Goal: Communication & Community: Answer question/provide support

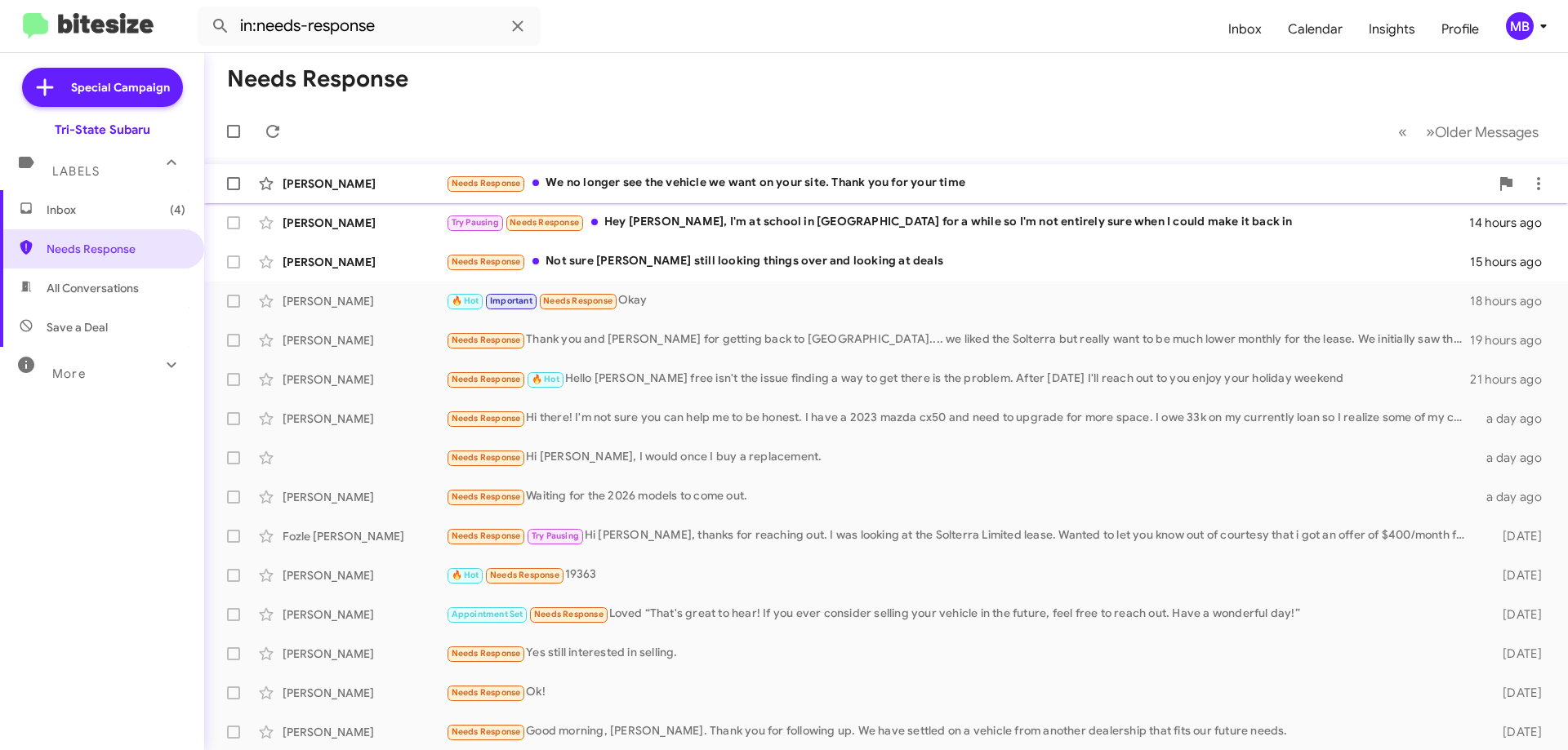
click at [602, 182] on div "Needs Response We no longer see the vehicle we want on your site. Thank you for…" at bounding box center [968, 183] width 1044 height 19
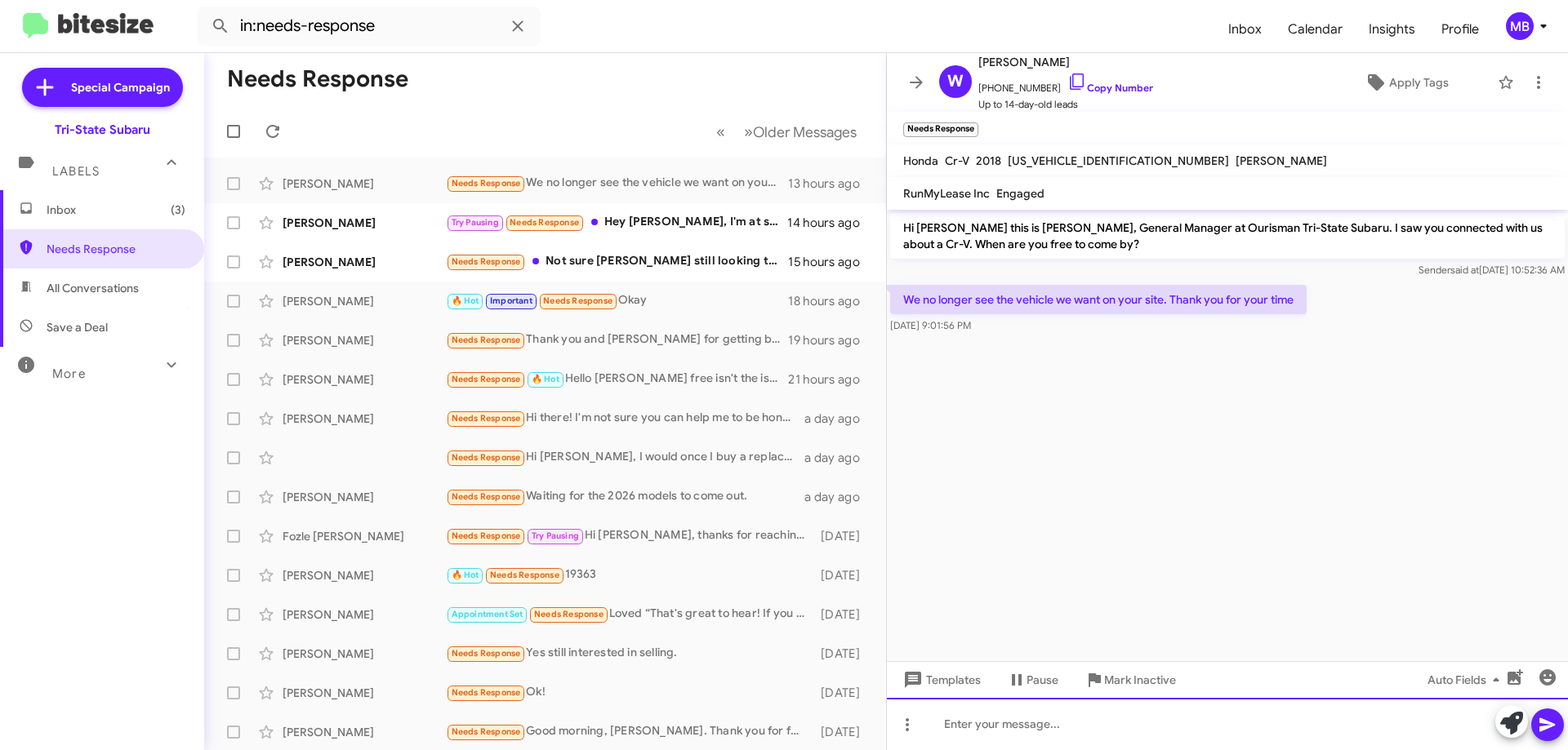
click at [1047, 722] on div at bounding box center [1227, 725] width 681 height 53
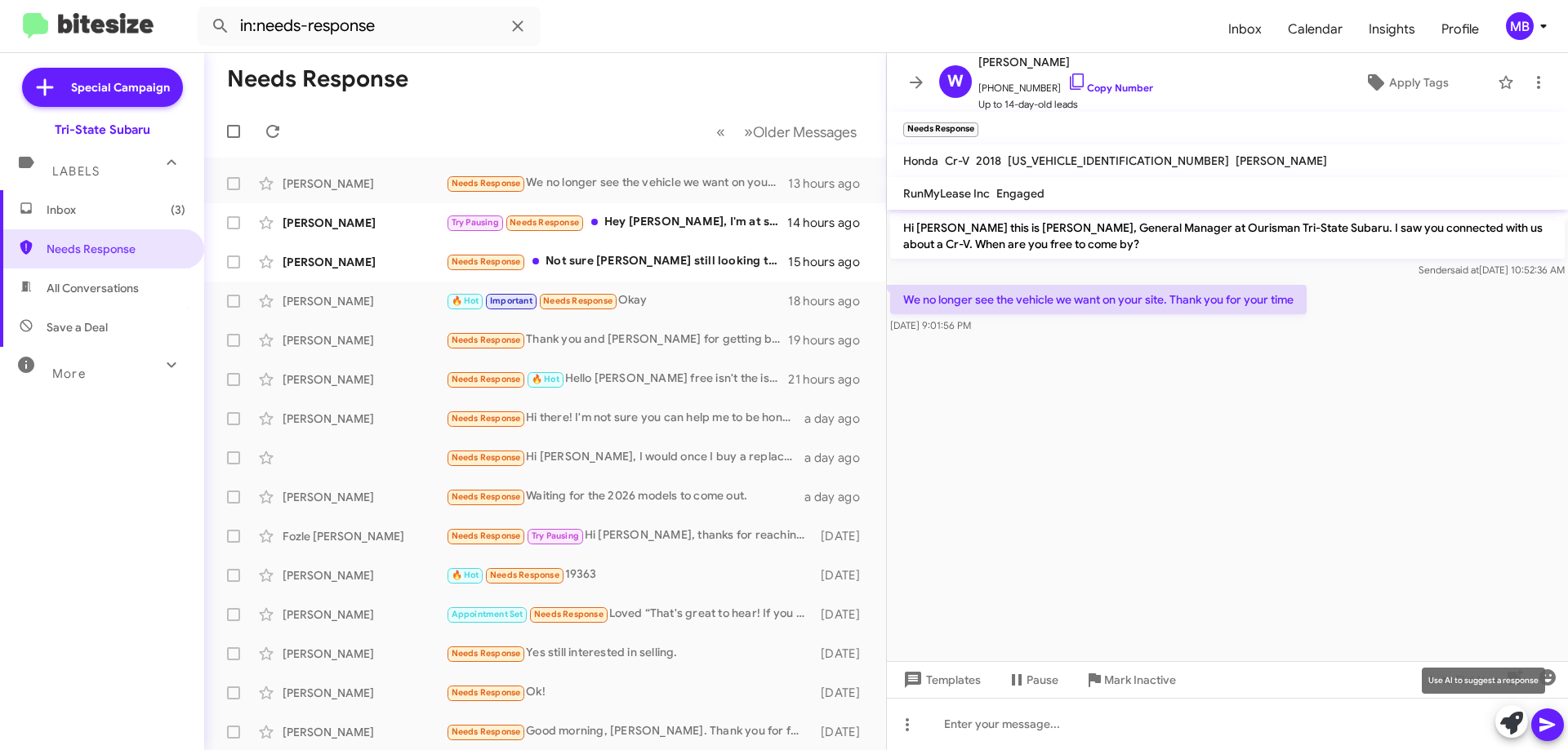
click at [1504, 725] on icon at bounding box center [1512, 723] width 23 height 23
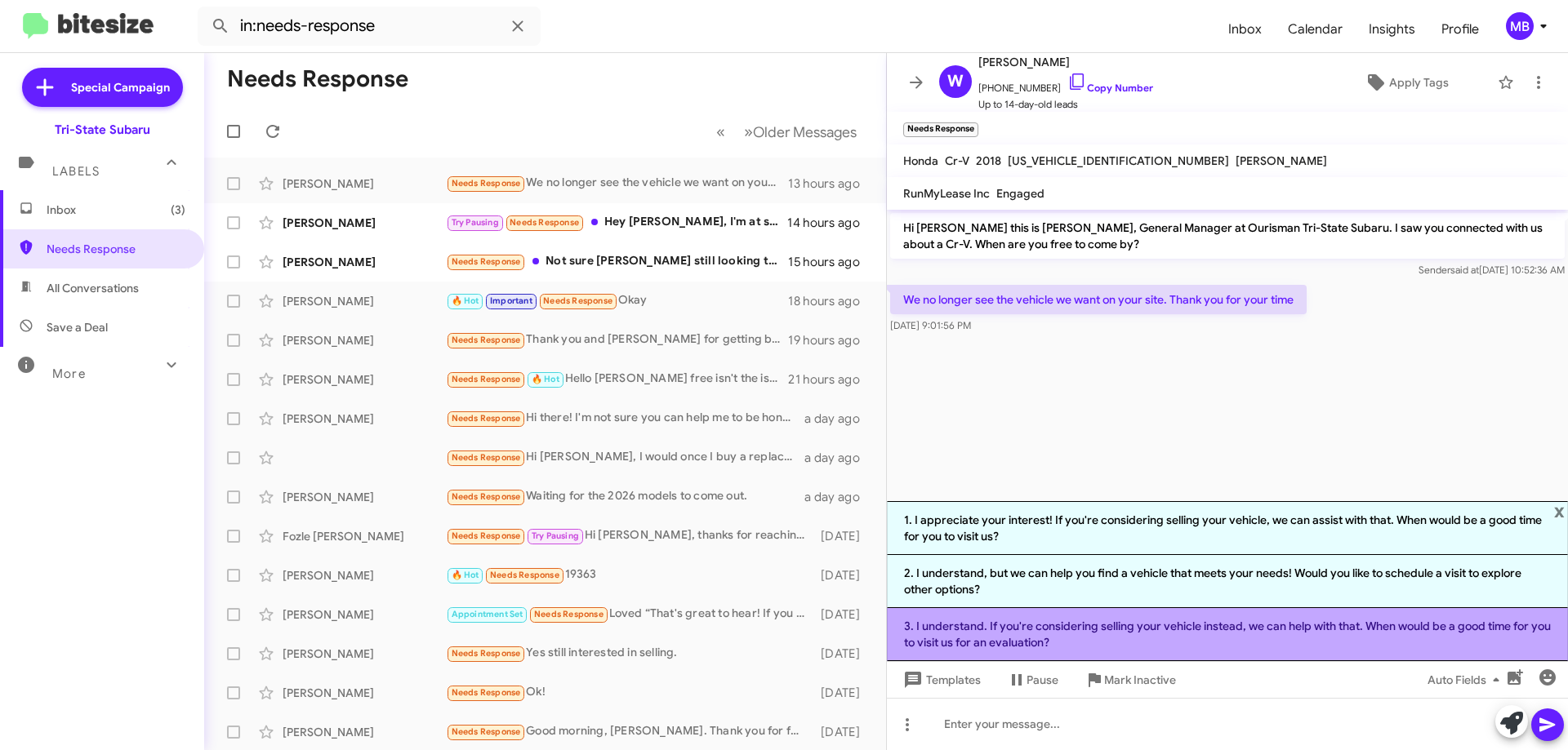
click at [966, 633] on li "3. I understand. If you're considering selling your vehicle instead, we can hel…" at bounding box center [1227, 635] width 681 height 53
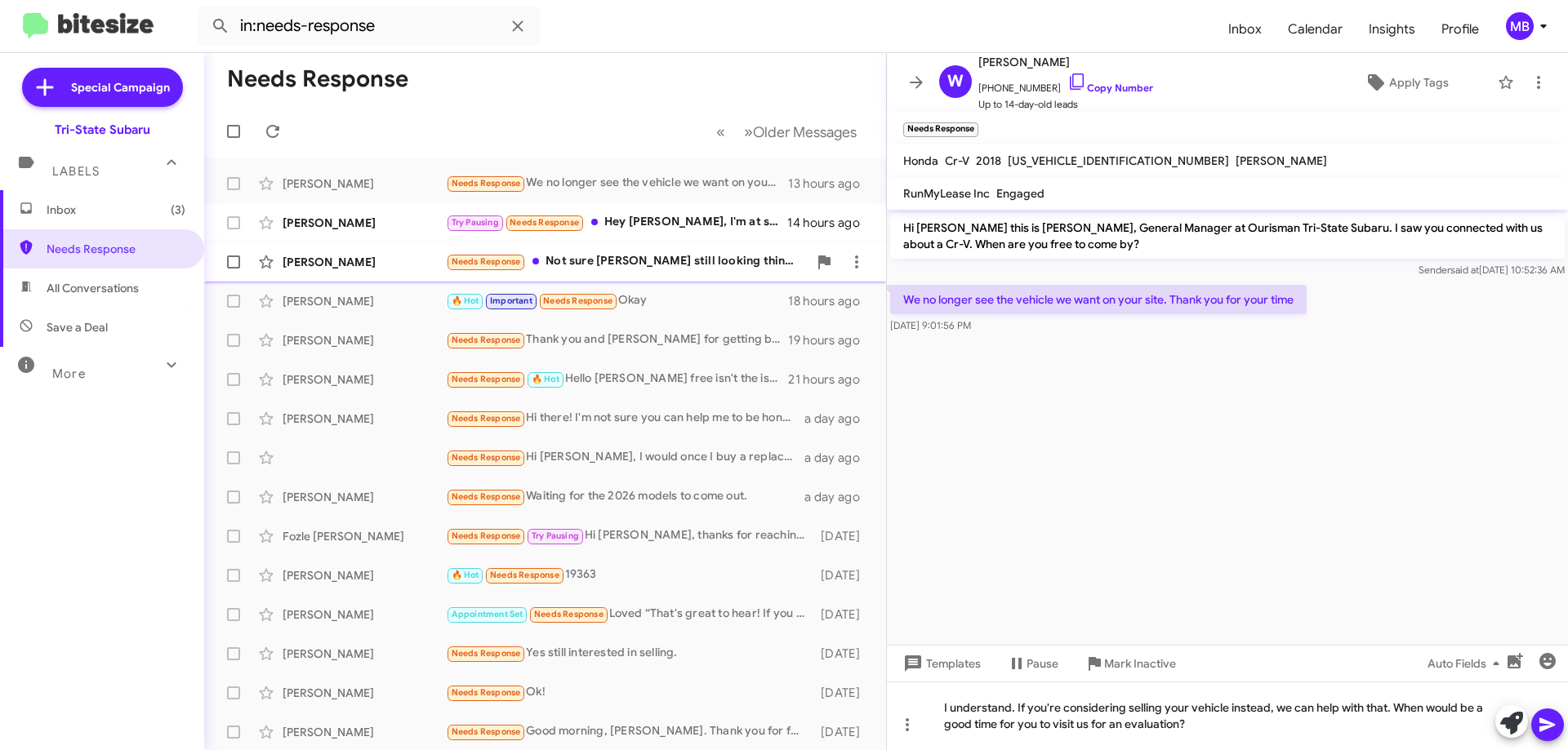
click at [739, 255] on div "Needs Response Not sure [PERSON_NAME] still looking things over and looking at …" at bounding box center [627, 262] width 362 height 19
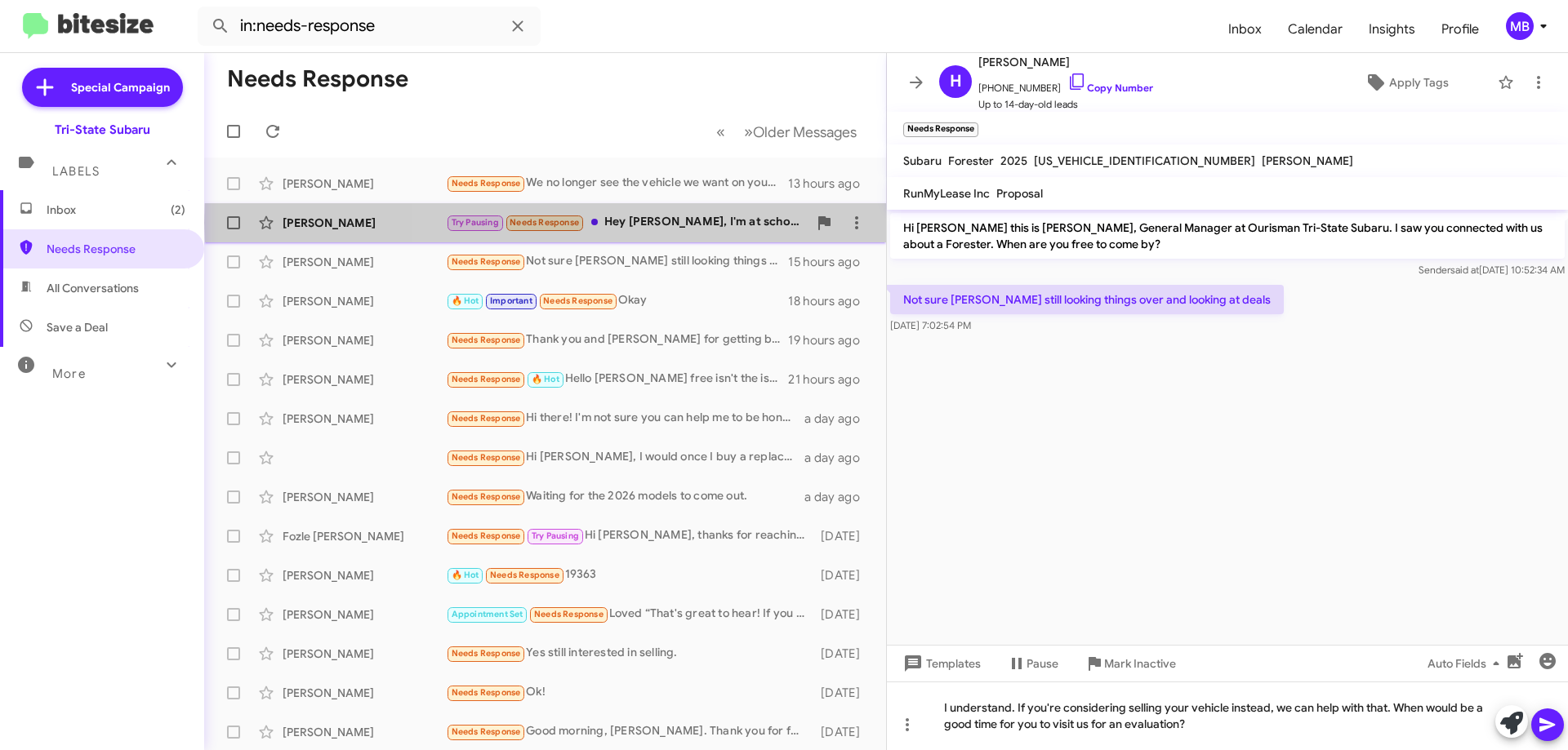
click at [739, 222] on div "Try Pausing Needs Response Hey [PERSON_NAME], I'm at school in [GEOGRAPHIC_DATA…" at bounding box center [627, 222] width 362 height 19
